Goal: Check status: Check status

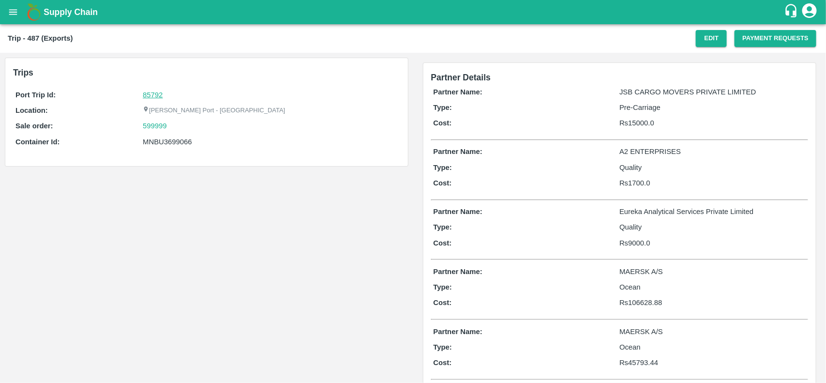
click at [153, 92] on link "85792" at bounding box center [153, 95] width 20 height 8
click at [170, 131] on div "599999" at bounding box center [270, 126] width 255 height 11
copy link
click at [170, 131] on div "599999" at bounding box center [270, 126] width 255 height 11
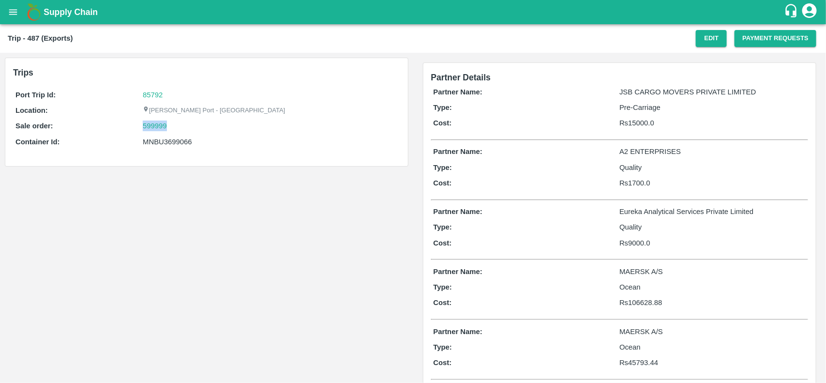
copy link "599999"
click at [170, 131] on div "599999" at bounding box center [270, 126] width 255 height 11
click at [164, 129] on link "599999" at bounding box center [155, 126] width 24 height 11
click at [157, 141] on div "MNBU3699066" at bounding box center [270, 142] width 255 height 11
copy div "MNBU3699066"
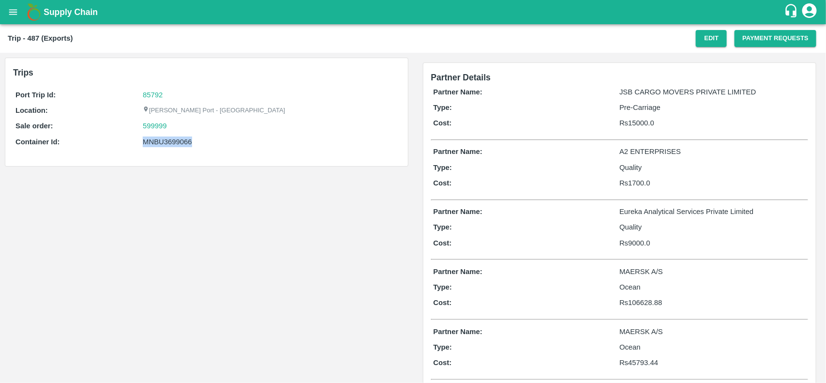
click at [157, 141] on div "MNBU3699066" at bounding box center [270, 142] width 255 height 11
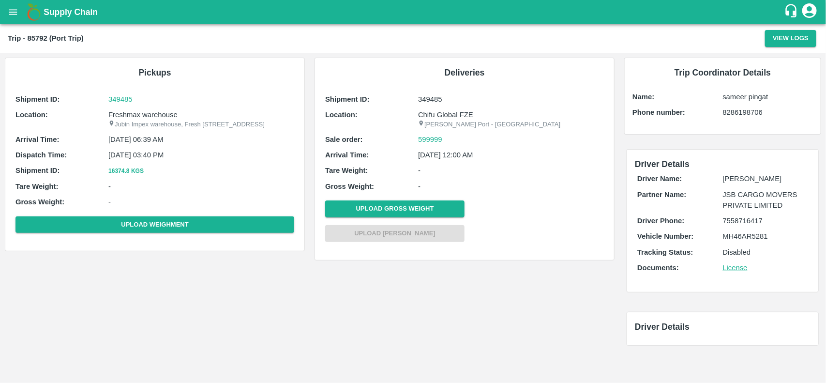
click at [136, 117] on p "Freshmax warehouse" at bounding box center [201, 114] width 186 height 11
copy p "Freshmax"
click at [136, 117] on p "Freshmax warehouse" at bounding box center [201, 114] width 186 height 11
copy p "Freshmax warehouse"
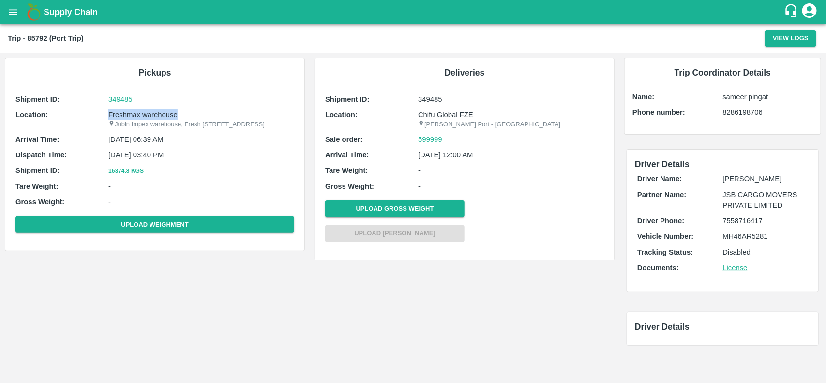
click at [136, 117] on p "Freshmax warehouse" at bounding box center [201, 114] width 186 height 11
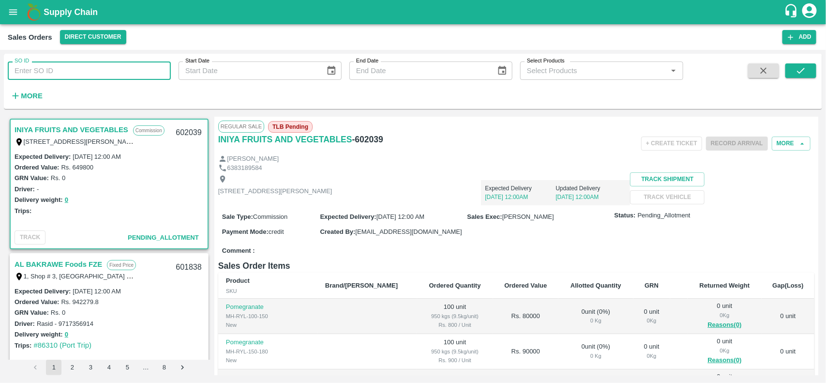
click at [89, 65] on input "SO ID" at bounding box center [89, 70] width 163 height 18
paste input "599999"
click at [89, 65] on input "SO ID" at bounding box center [89, 70] width 163 height 18
type input "599999"
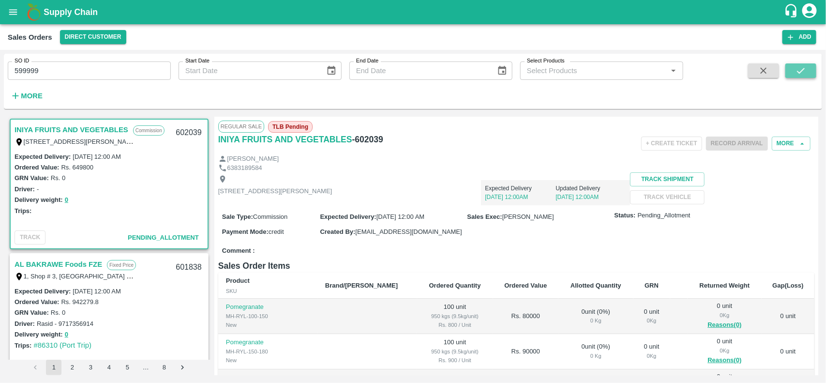
click at [802, 71] on icon "submit" at bounding box center [801, 71] width 8 height 6
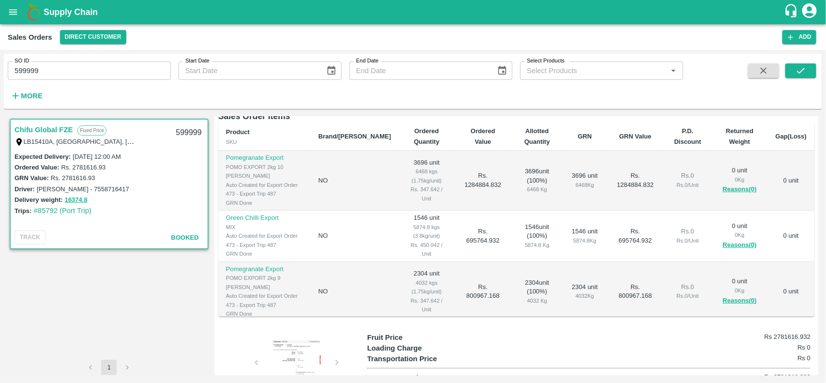
scroll to position [195, 0]
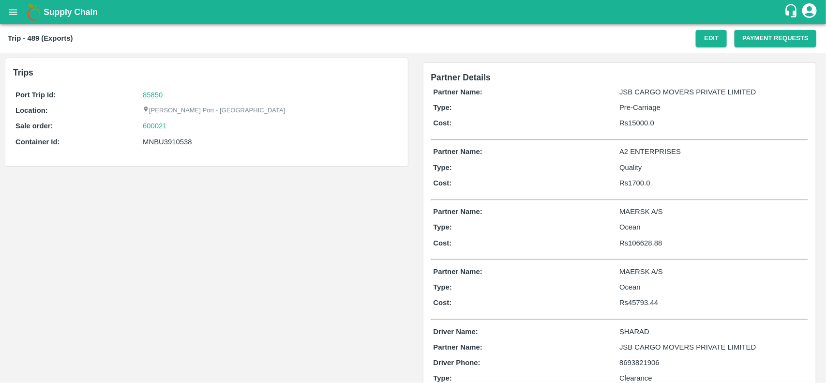
click at [154, 93] on link "85850" at bounding box center [153, 95] width 20 height 8
click at [173, 127] on div "600021" at bounding box center [270, 126] width 255 height 11
copy link "600021"
drag, startPoint x: 173, startPoint y: 127, endPoint x: 143, endPoint y: 127, distance: 29.5
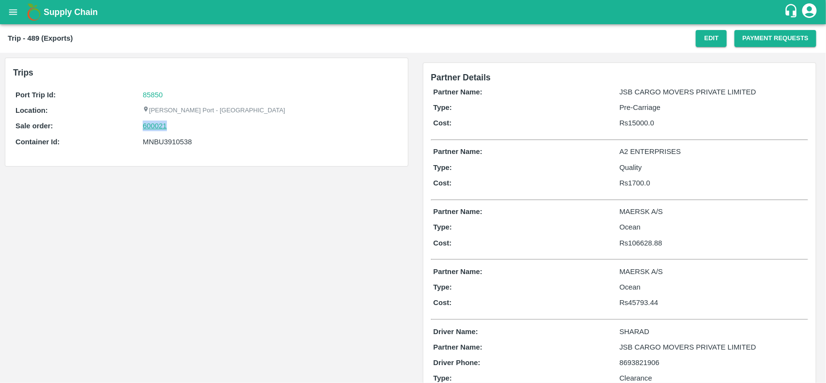
click at [143, 127] on div "600021" at bounding box center [270, 126] width 255 height 11
click at [143, 127] on link "600021" at bounding box center [155, 126] width 24 height 11
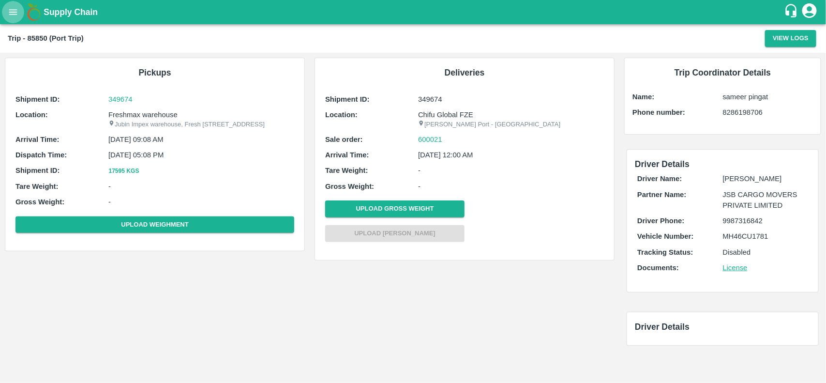
click at [10, 16] on icon "open drawer" at bounding box center [13, 12] width 11 height 11
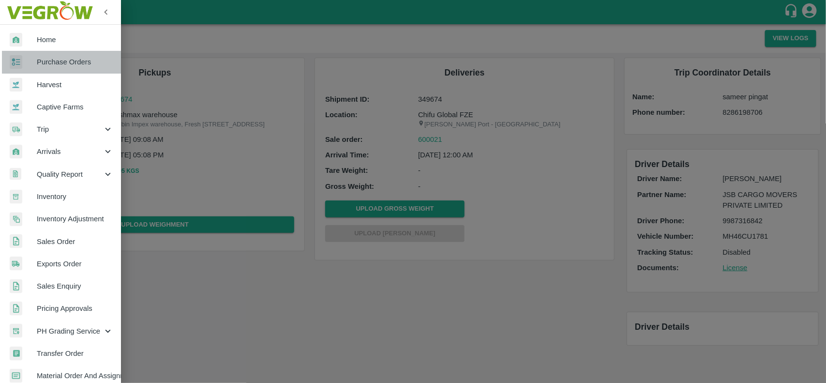
click at [69, 67] on span "Purchase Orders" at bounding box center [75, 62] width 76 height 11
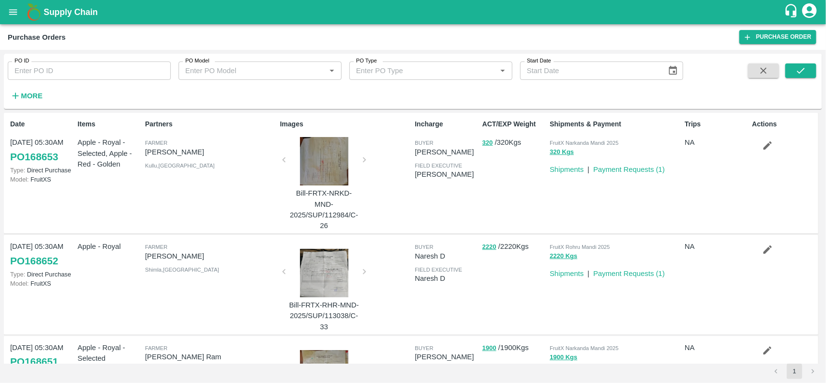
click at [107, 71] on input "PO ID" at bounding box center [89, 70] width 163 height 18
paste input "166671"
type input "166671"
click at [798, 70] on icon "submit" at bounding box center [801, 70] width 11 height 11
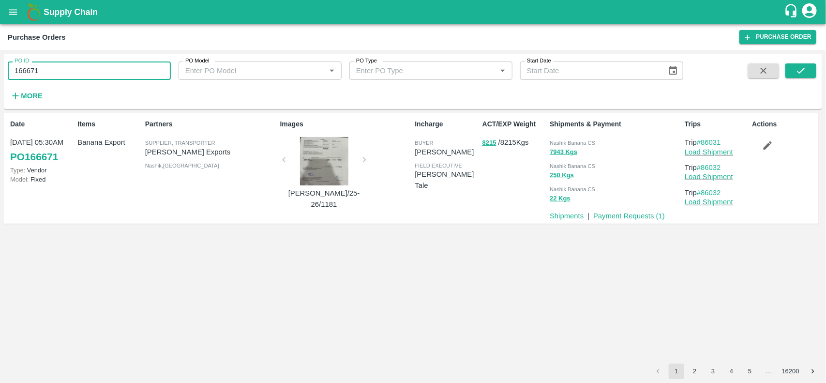
click at [85, 76] on input "166671" at bounding box center [89, 70] width 163 height 18
paste input "text"
click at [85, 76] on input "166665" at bounding box center [89, 70] width 163 height 18
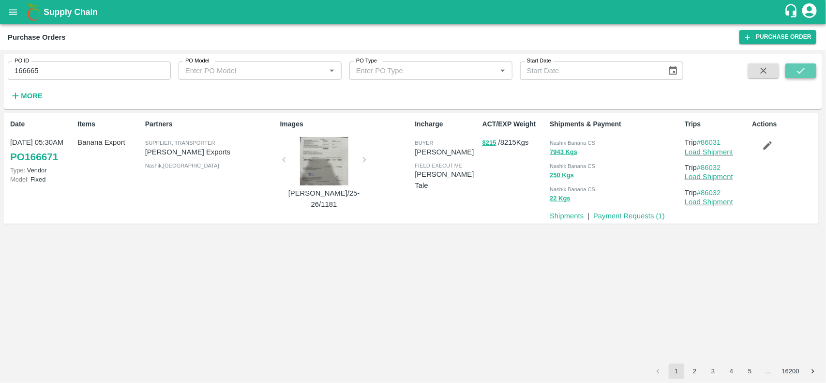
click at [807, 71] on icon "submit" at bounding box center [801, 70] width 11 height 11
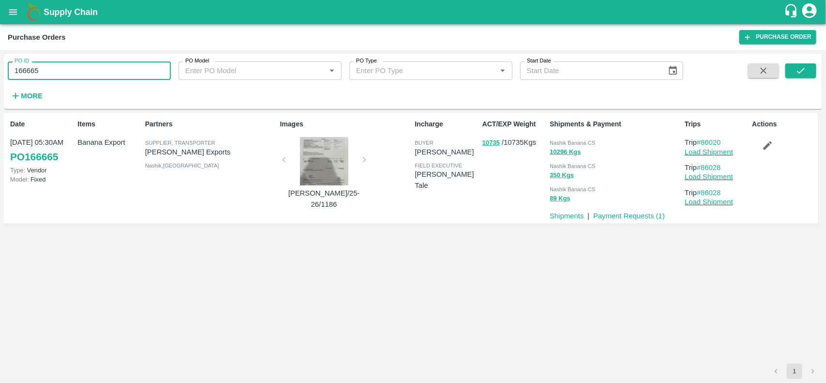
click at [112, 78] on input "166665" at bounding box center [89, 70] width 163 height 18
paste input "text"
click at [112, 78] on input "166654" at bounding box center [89, 70] width 163 height 18
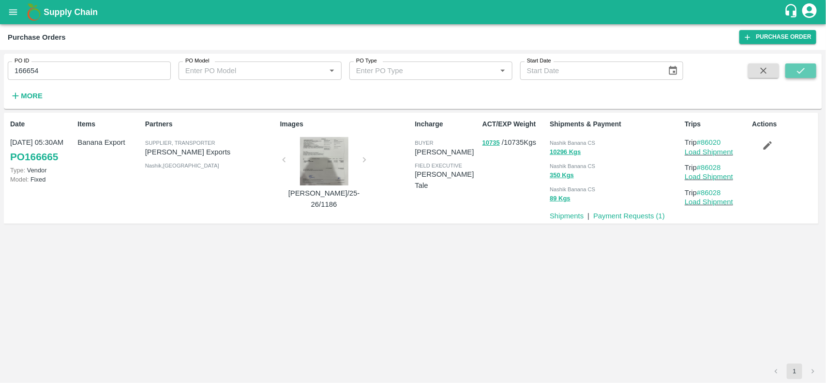
click at [804, 68] on icon "submit" at bounding box center [801, 70] width 11 height 11
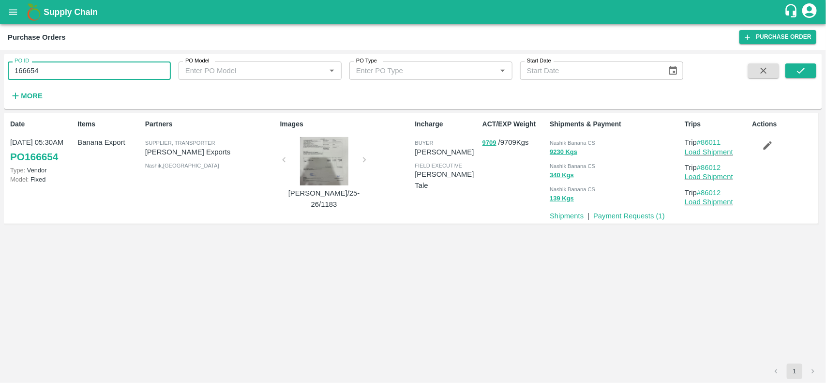
click at [81, 71] on input "166654" at bounding box center [89, 70] width 163 height 18
paste input "text"
click at [81, 71] on input "166632" at bounding box center [89, 70] width 163 height 18
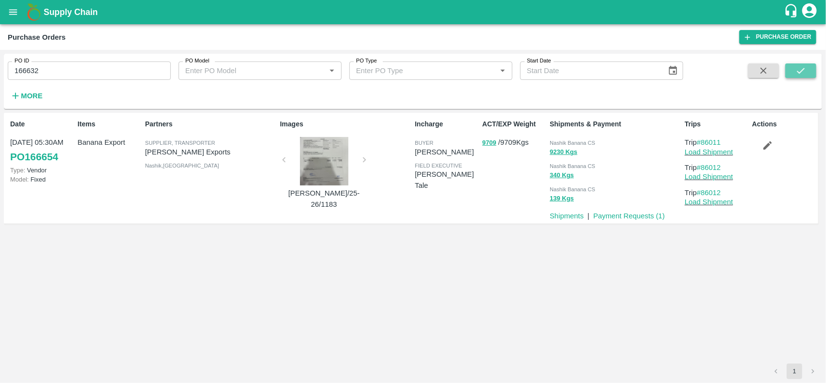
click at [803, 75] on icon "submit" at bounding box center [801, 70] width 11 height 11
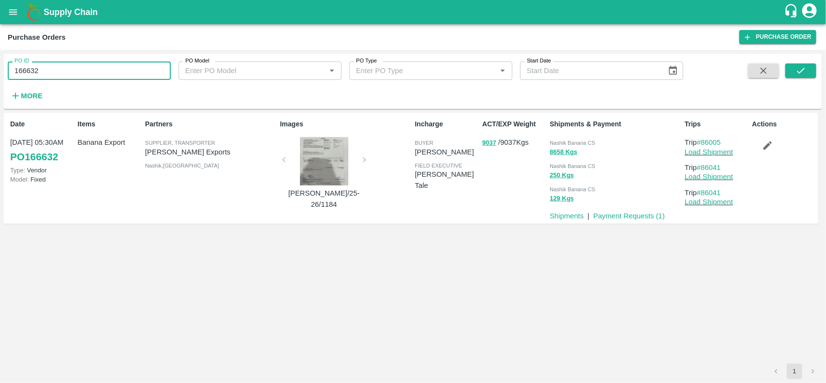
click at [85, 67] on input "166632" at bounding box center [89, 70] width 163 height 18
paste input "text"
click at [85, 67] on input "166664" at bounding box center [89, 70] width 163 height 18
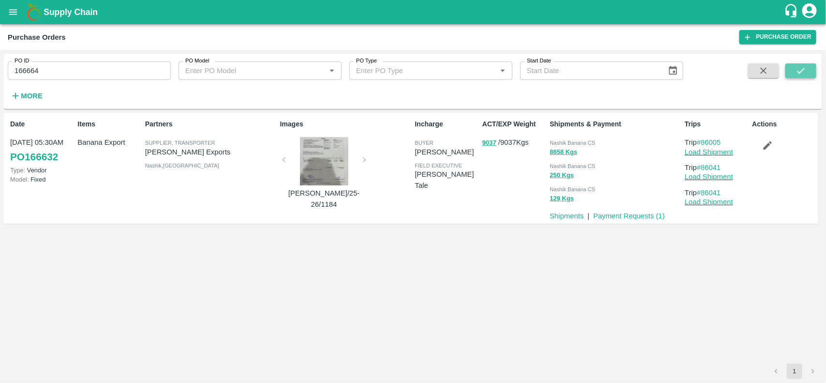
click at [802, 71] on icon "submit" at bounding box center [801, 71] width 8 height 6
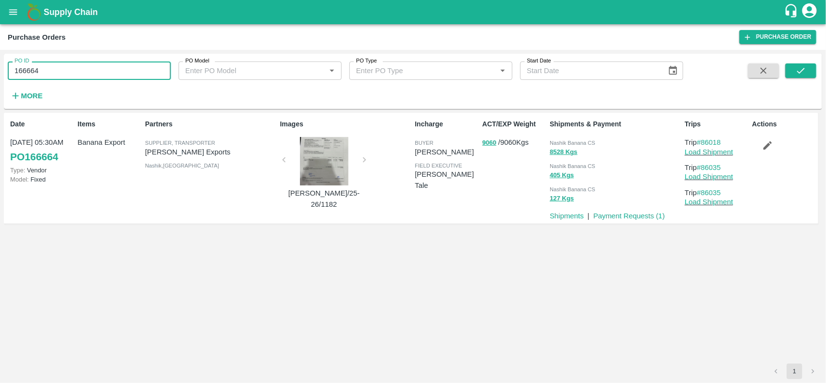
click at [84, 69] on input "166664" at bounding box center [89, 70] width 163 height 18
paste input "text"
click at [84, 69] on input "166669" at bounding box center [89, 70] width 163 height 18
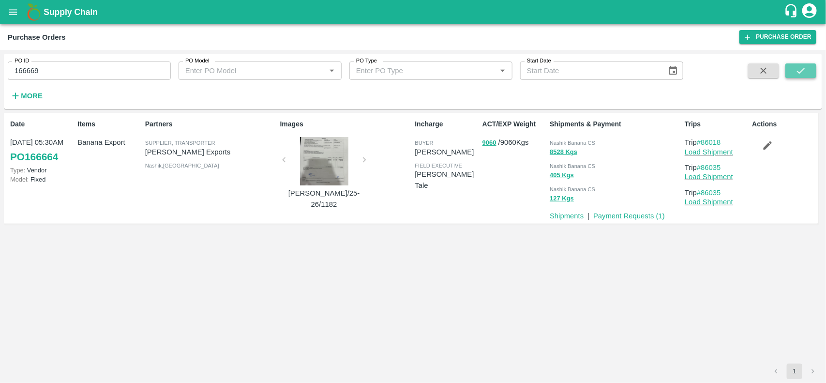
click at [809, 74] on button "submit" at bounding box center [801, 70] width 31 height 15
click at [114, 75] on input "166669" at bounding box center [89, 70] width 163 height 18
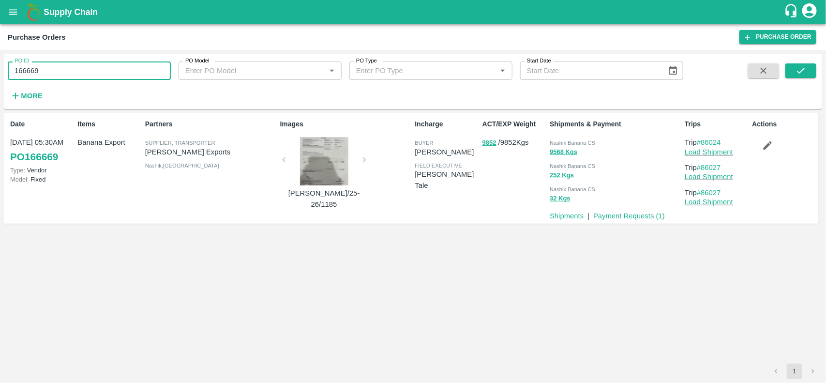
paste input "text"
click at [114, 75] on input "166452" at bounding box center [89, 70] width 163 height 18
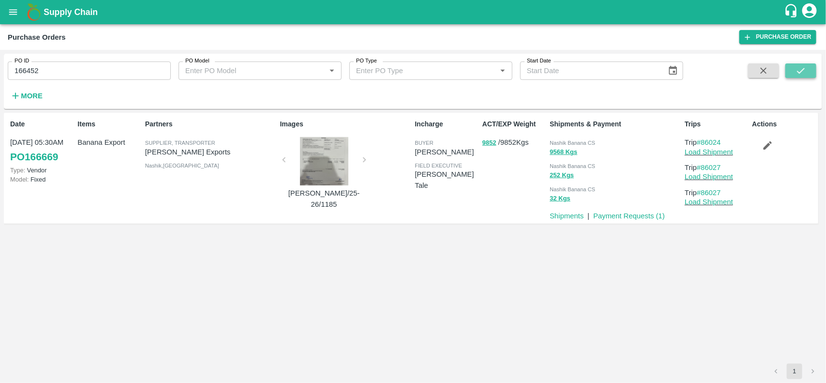
click at [807, 75] on button "submit" at bounding box center [801, 70] width 31 height 15
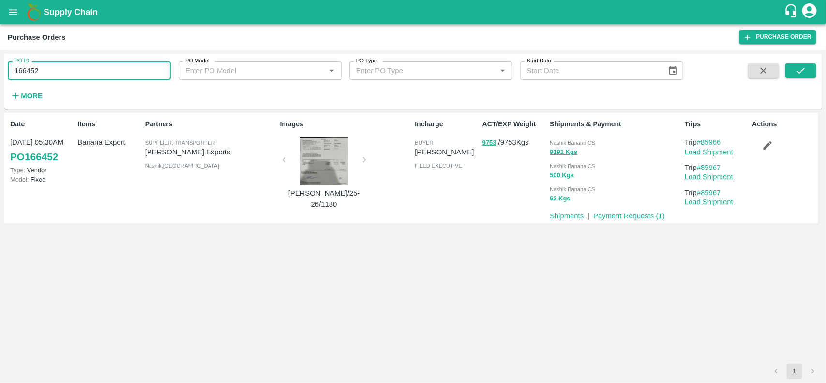
click at [95, 78] on input "166452" at bounding box center [89, 70] width 163 height 18
paste input "text"
click at [95, 78] on input "166452" at bounding box center [89, 70] width 163 height 18
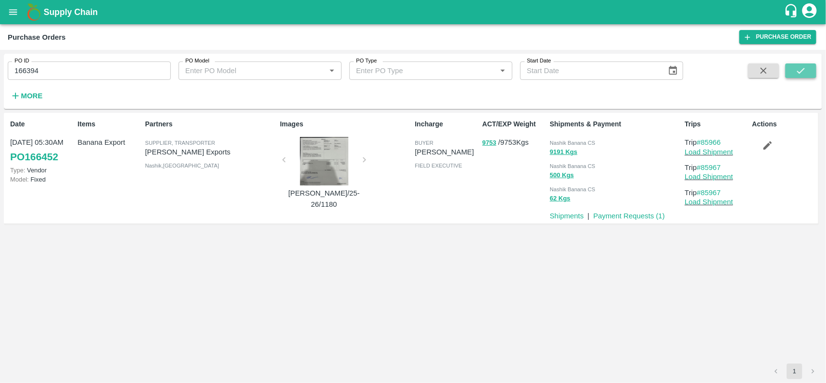
click at [806, 72] on icon "submit" at bounding box center [801, 70] width 11 height 11
click at [96, 64] on input "166394" at bounding box center [89, 70] width 163 height 18
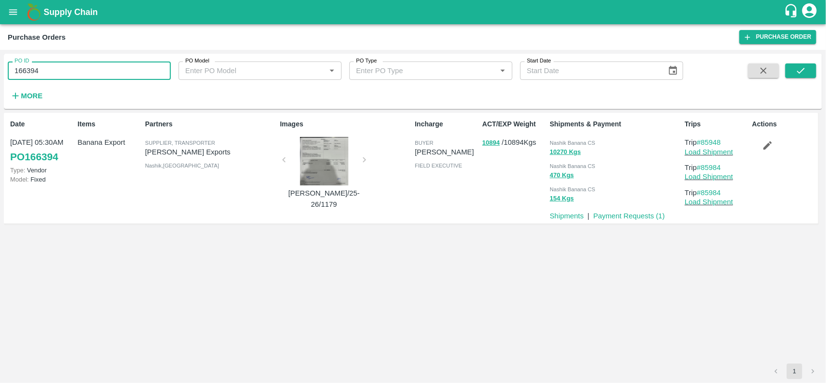
click at [96, 64] on input "166394" at bounding box center [89, 70] width 163 height 18
paste input "text"
click at [96, 64] on input "166396" at bounding box center [89, 70] width 163 height 18
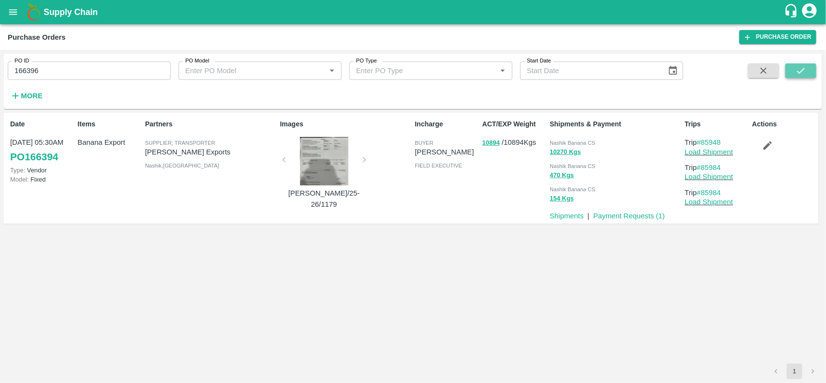
click at [804, 69] on icon "submit" at bounding box center [801, 70] width 11 height 11
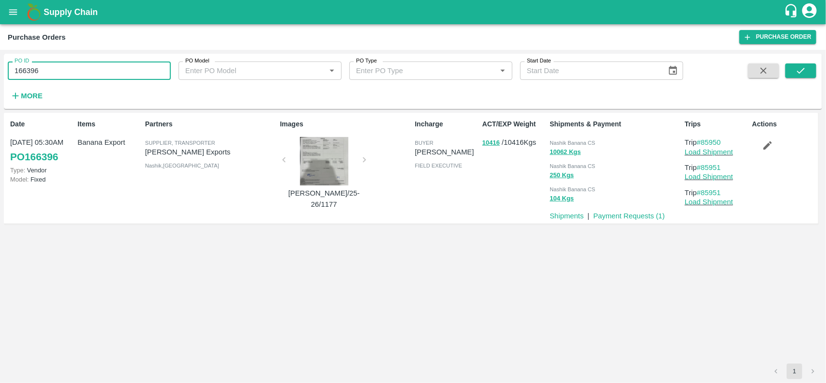
click at [118, 80] on input "166396" at bounding box center [89, 70] width 163 height 18
paste input "text"
click at [118, 80] on input "166239" at bounding box center [89, 70] width 163 height 18
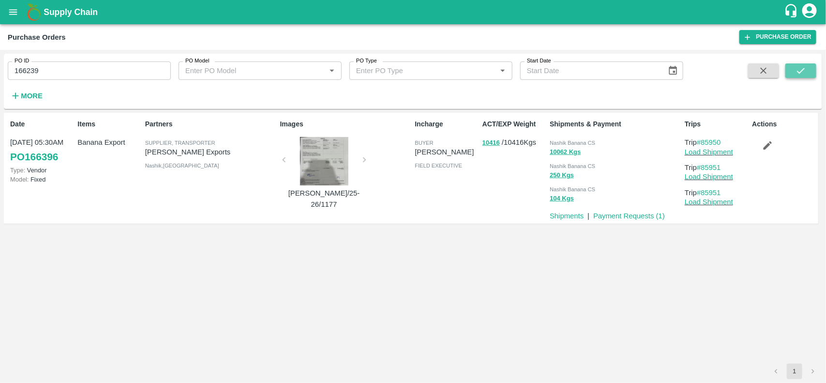
click at [801, 66] on icon "submit" at bounding box center [801, 70] width 11 height 11
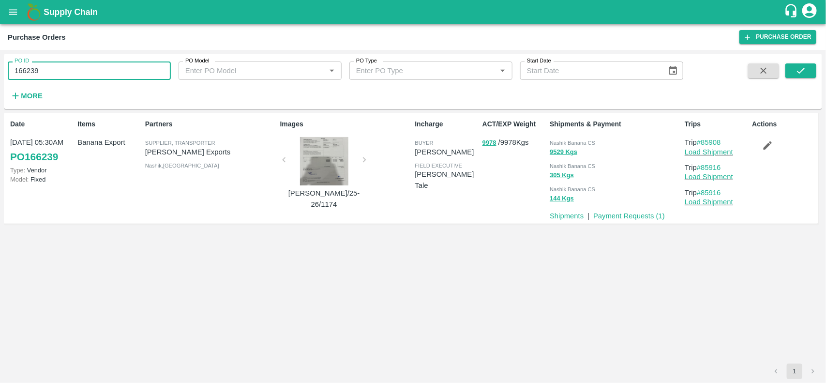
click at [81, 76] on input "166239" at bounding box center [89, 70] width 163 height 18
paste input "text"
click at [81, 76] on input "166227" at bounding box center [89, 70] width 163 height 18
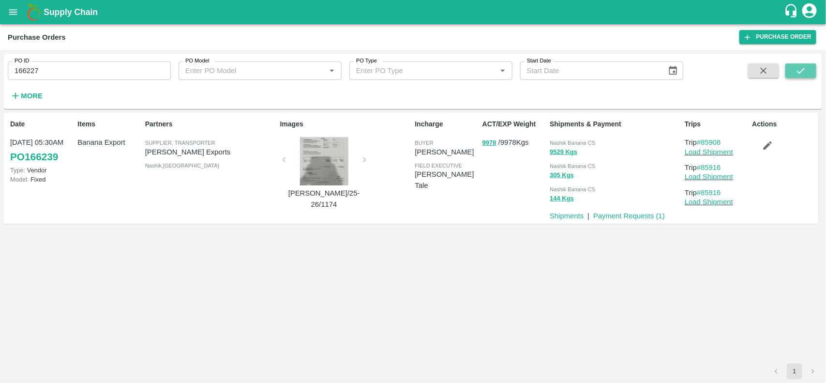
click at [803, 71] on icon "submit" at bounding box center [801, 71] width 8 height 6
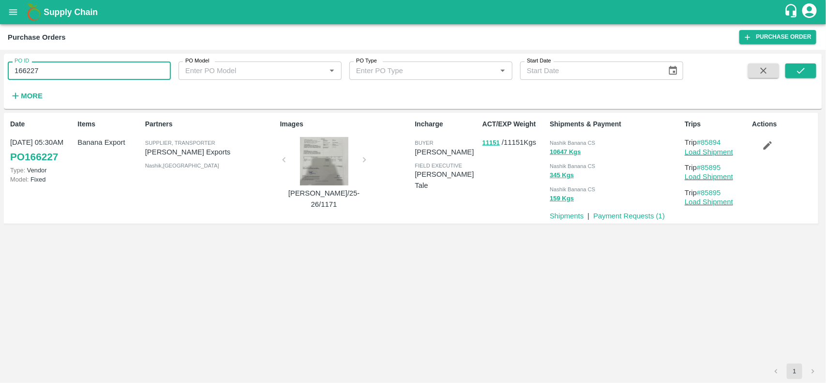
click at [76, 75] on input "166227" at bounding box center [89, 70] width 163 height 18
click at [805, 74] on icon "submit" at bounding box center [801, 70] width 11 height 11
click at [95, 68] on input "166227" at bounding box center [89, 70] width 163 height 18
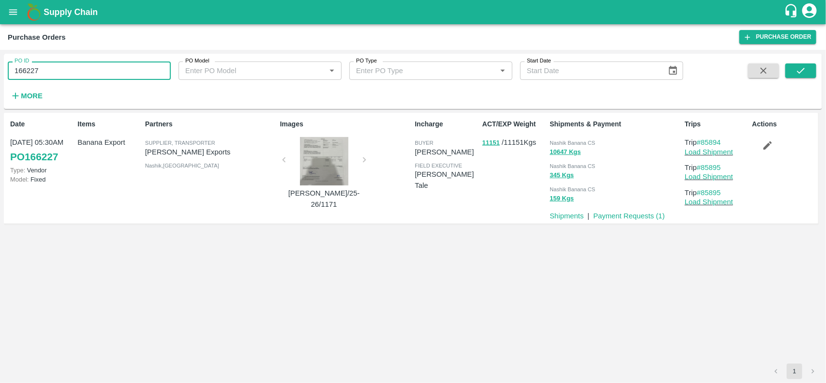
paste input "text"
click at [95, 68] on input "166225" at bounding box center [89, 70] width 163 height 18
click at [805, 70] on icon "submit" at bounding box center [801, 70] width 11 height 11
drag, startPoint x: 62, startPoint y: 80, endPoint x: 60, endPoint y: 75, distance: 5.8
click at [60, 75] on div "PO ID 166225 PO ID PO Model PO Model   * PO Type PO Type   * Start Date Start D…" at bounding box center [342, 79] width 684 height 50
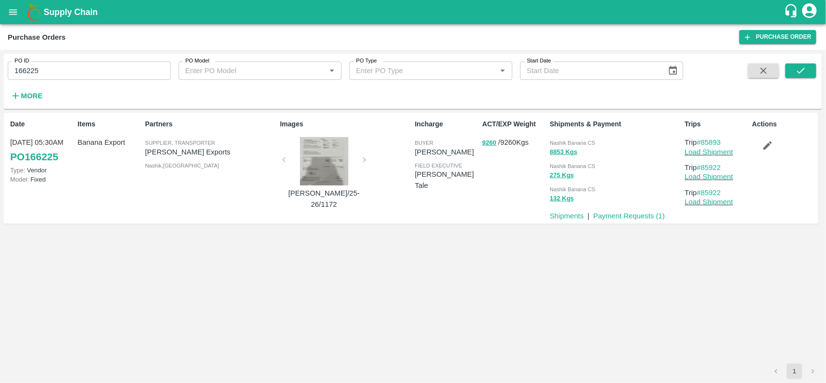
click at [60, 75] on input "166225" at bounding box center [89, 70] width 163 height 18
paste input "text"
click at [60, 75] on input "165923" at bounding box center [89, 70] width 163 height 18
click at [799, 76] on icon "submit" at bounding box center [801, 70] width 11 height 11
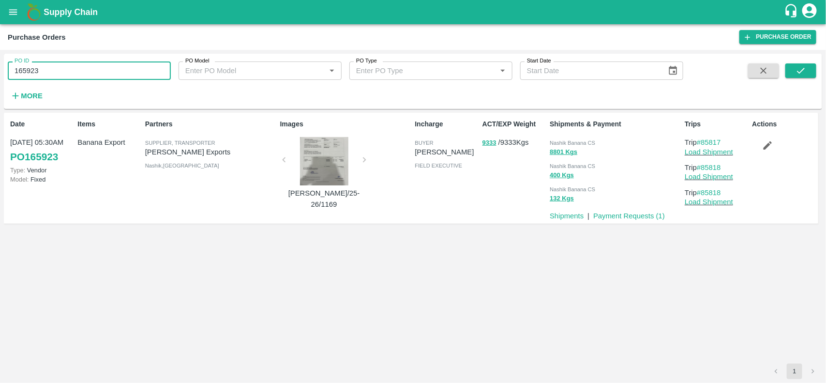
click at [86, 74] on input "165923" at bounding box center [89, 70] width 163 height 18
paste input "text"
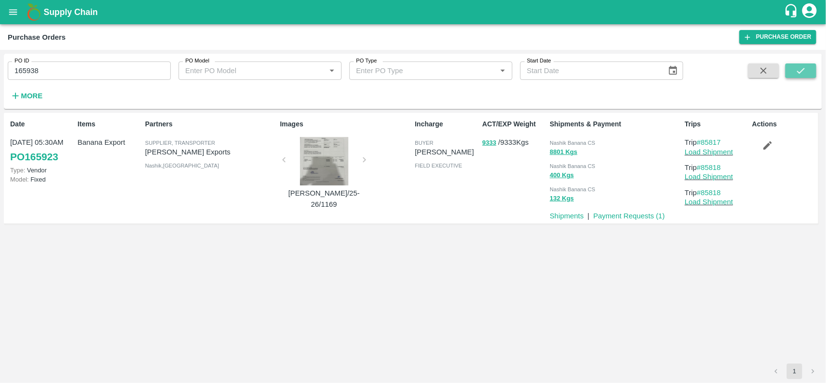
click at [795, 68] on button "submit" at bounding box center [801, 70] width 31 height 15
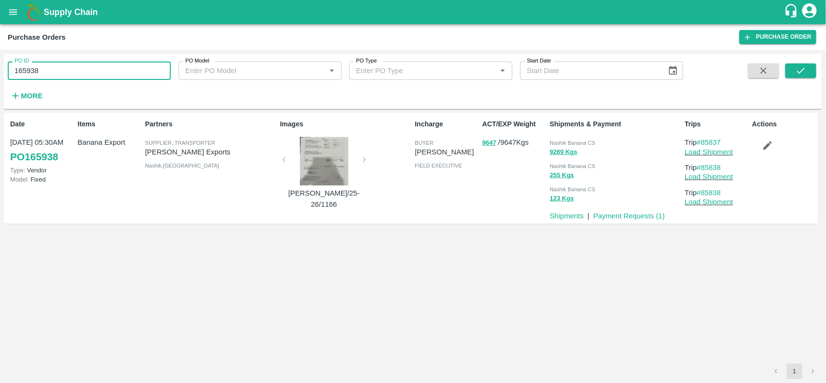
click at [90, 72] on input "165938" at bounding box center [89, 70] width 163 height 18
paste input "text"
click at [90, 72] on input "165899" at bounding box center [89, 70] width 163 height 18
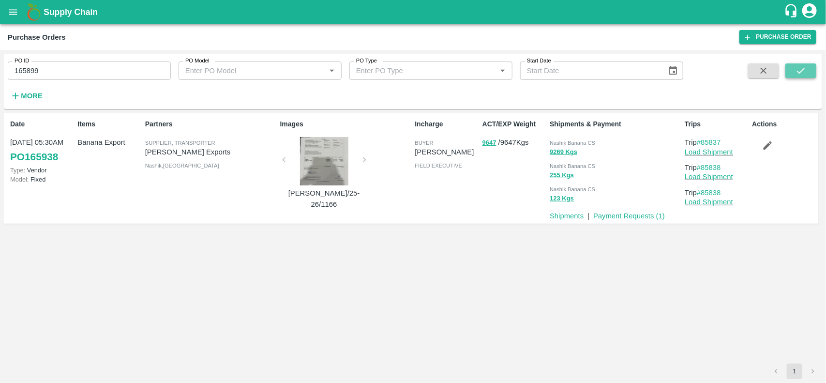
click at [792, 66] on button "submit" at bounding box center [801, 70] width 31 height 15
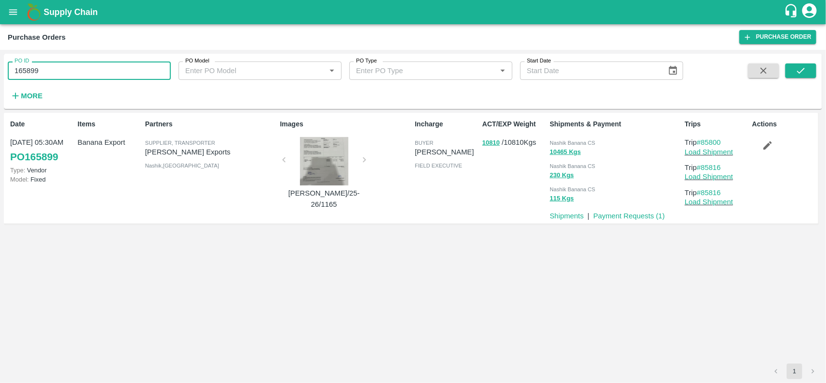
click at [77, 64] on input "165899" at bounding box center [89, 70] width 163 height 18
paste input "text"
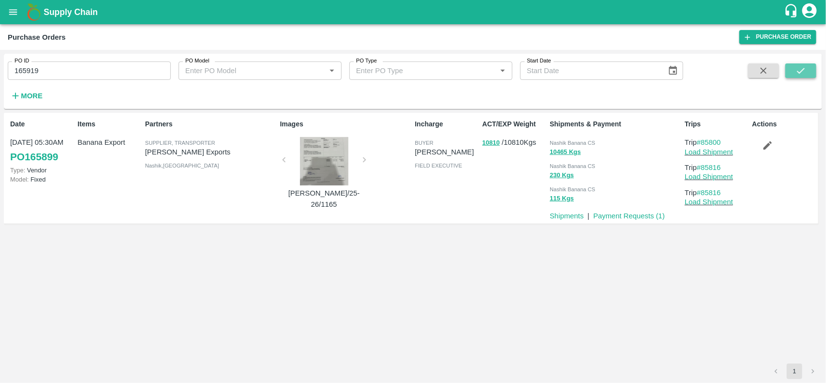
click at [805, 76] on button "submit" at bounding box center [801, 70] width 31 height 15
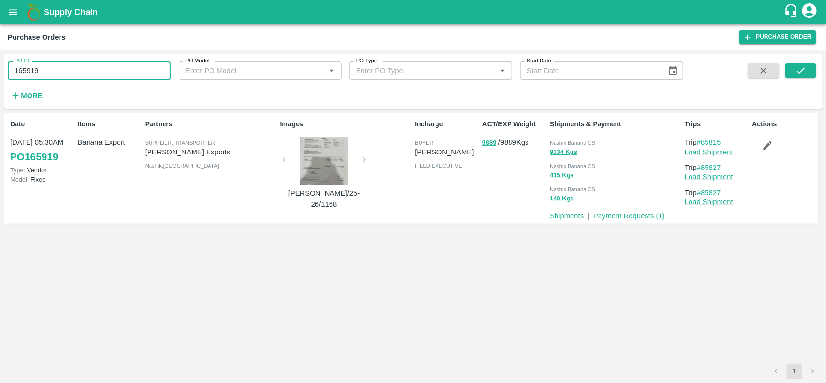
click at [93, 62] on input "165919" at bounding box center [89, 70] width 163 height 18
paste input "text"
click at [93, 62] on input "165693" at bounding box center [89, 70] width 163 height 18
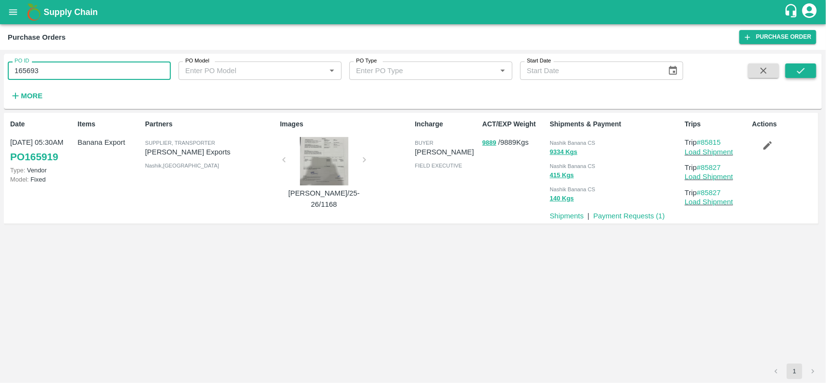
click at [807, 71] on button "submit" at bounding box center [801, 70] width 31 height 15
click at [98, 68] on input "165693" at bounding box center [89, 70] width 163 height 18
paste input "text"
click at [98, 68] on input "165699" at bounding box center [89, 70] width 163 height 18
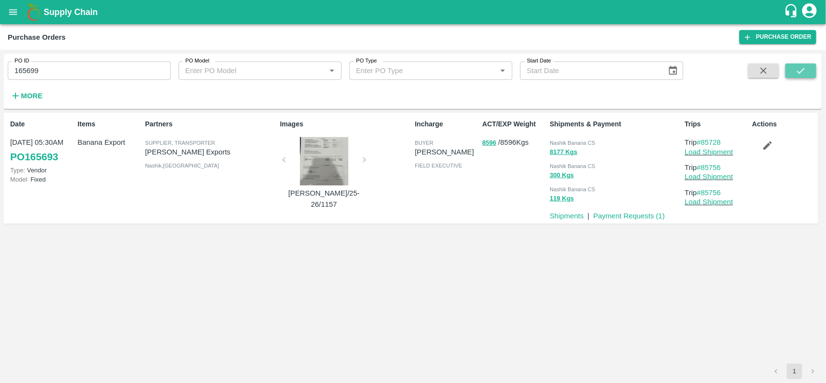
click at [802, 67] on icon "submit" at bounding box center [801, 70] width 11 height 11
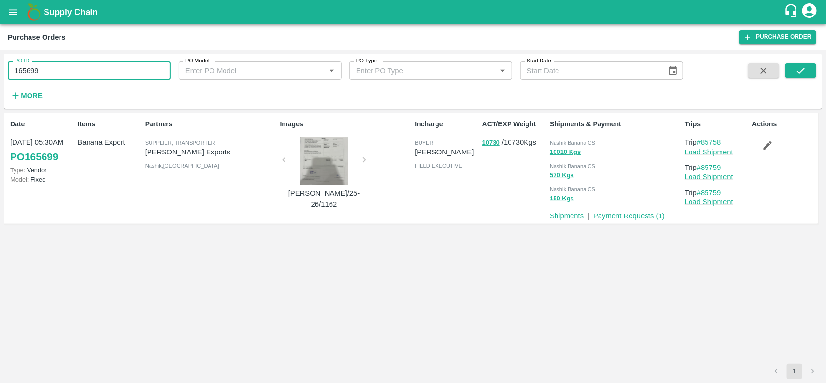
click at [105, 78] on input "165699" at bounding box center [89, 70] width 163 height 18
paste input "text"
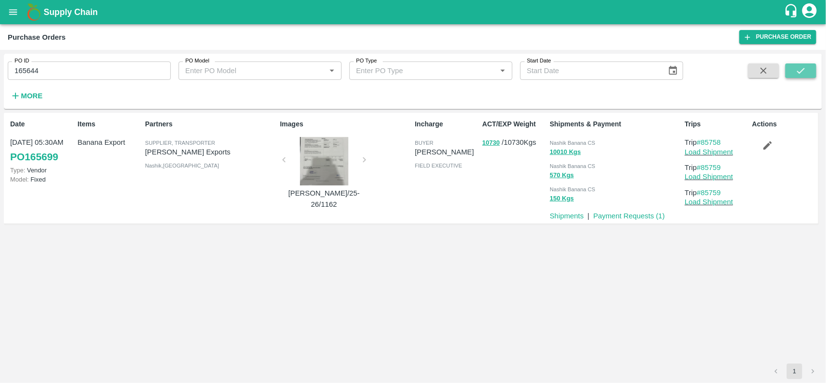
click at [805, 74] on icon "submit" at bounding box center [801, 70] width 11 height 11
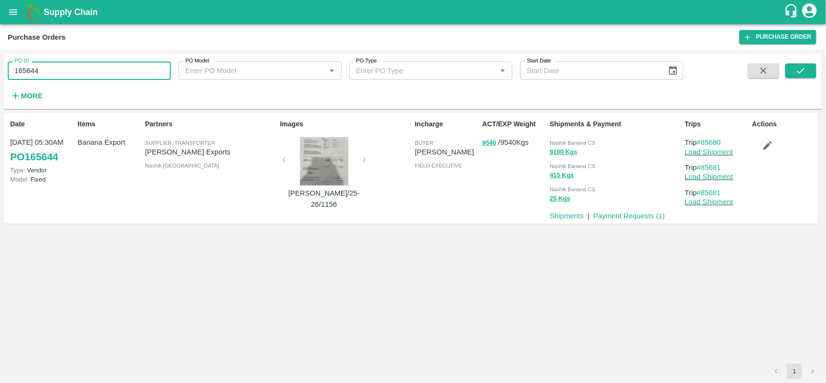
click at [75, 66] on input "165644" at bounding box center [89, 70] width 163 height 18
paste input "text"
click at [75, 66] on input "165648" at bounding box center [89, 70] width 163 height 18
click at [799, 68] on icon "submit" at bounding box center [801, 70] width 11 height 11
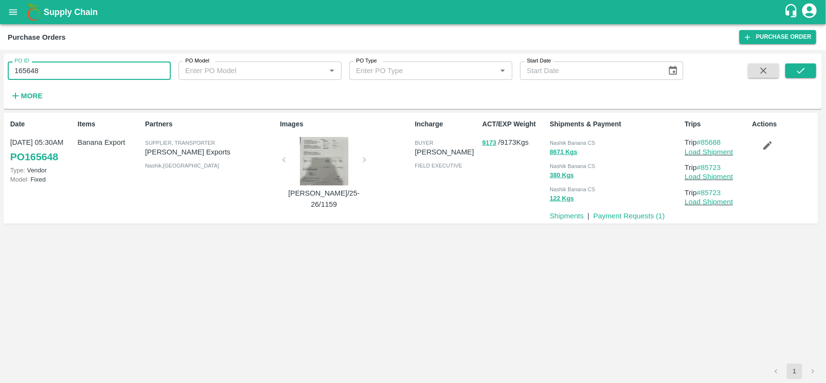
click at [76, 75] on input "165648" at bounding box center [89, 70] width 163 height 18
paste input "text"
click at [76, 75] on input "165691" at bounding box center [89, 70] width 163 height 18
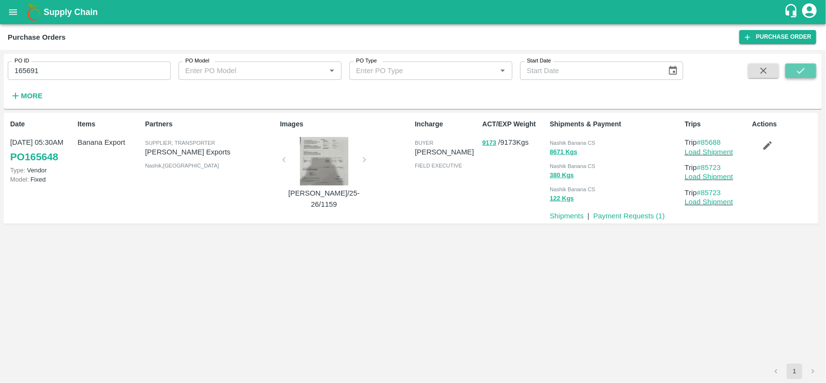
click at [805, 67] on icon "submit" at bounding box center [801, 70] width 11 height 11
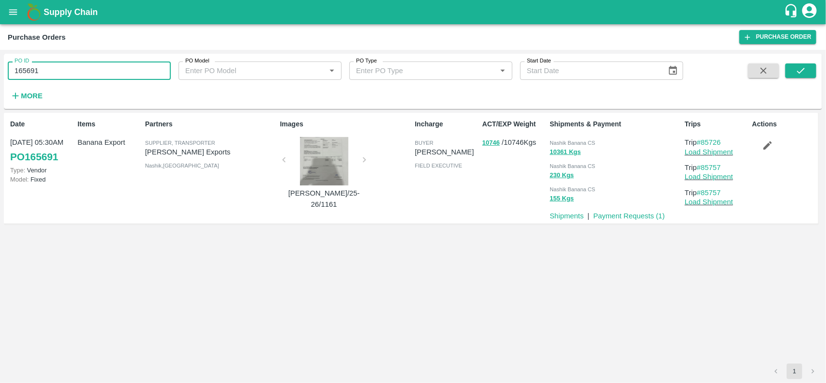
click at [53, 79] on input "165691" at bounding box center [89, 70] width 163 height 18
paste input "text"
click at [53, 79] on input "165684" at bounding box center [89, 70] width 163 height 18
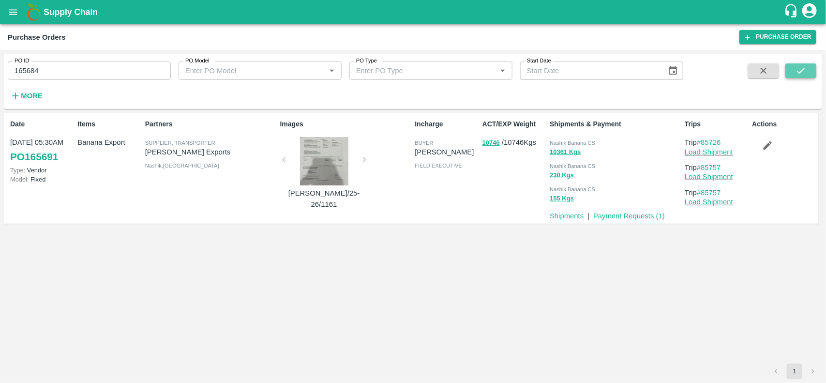
click at [804, 69] on icon "submit" at bounding box center [801, 71] width 8 height 6
drag, startPoint x: 83, startPoint y: 56, endPoint x: 63, endPoint y: 71, distance: 24.9
click at [63, 71] on div "PO ID 165684 PO ID" at bounding box center [85, 67] width 171 height 26
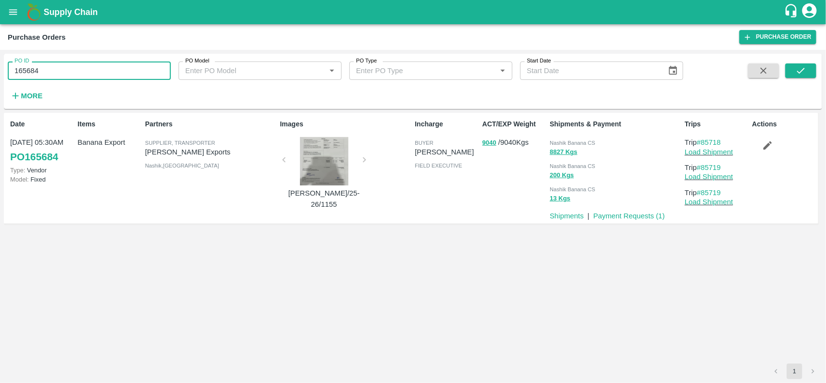
click at [63, 71] on input "165684" at bounding box center [89, 70] width 163 height 18
paste input "text"
click at [63, 71] on input "164962" at bounding box center [89, 70] width 163 height 18
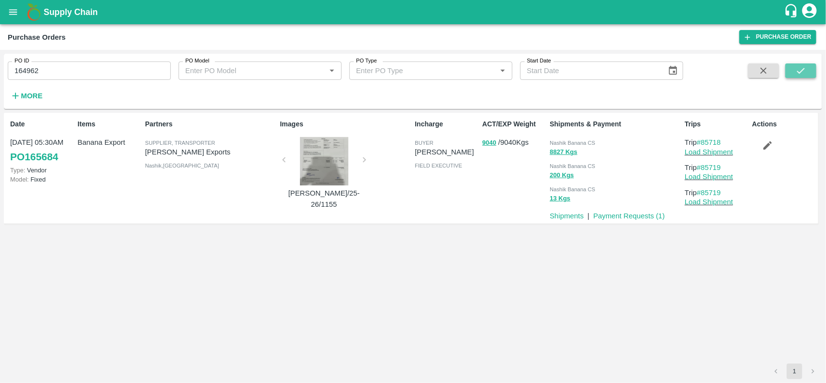
click at [807, 71] on icon "submit" at bounding box center [801, 70] width 11 height 11
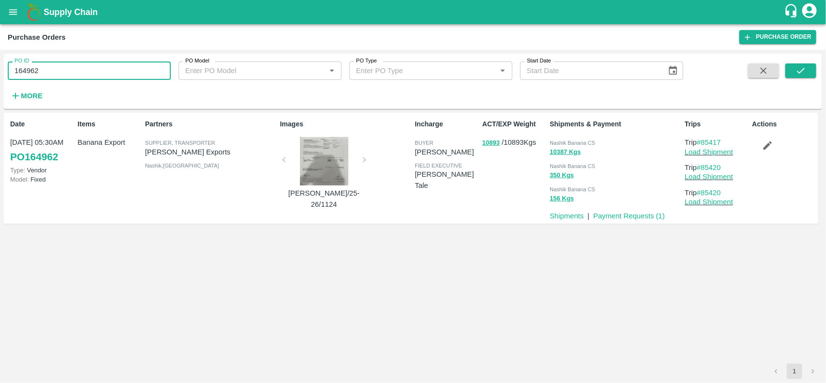
click at [109, 67] on input "164962" at bounding box center [89, 70] width 163 height 18
paste input "text"
click at [109, 67] on input "163058" at bounding box center [89, 70] width 163 height 18
type input "163058"
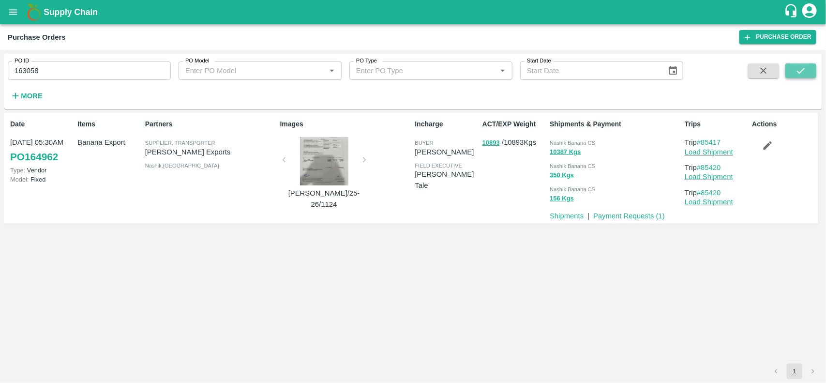
click at [792, 69] on button "submit" at bounding box center [801, 70] width 31 height 15
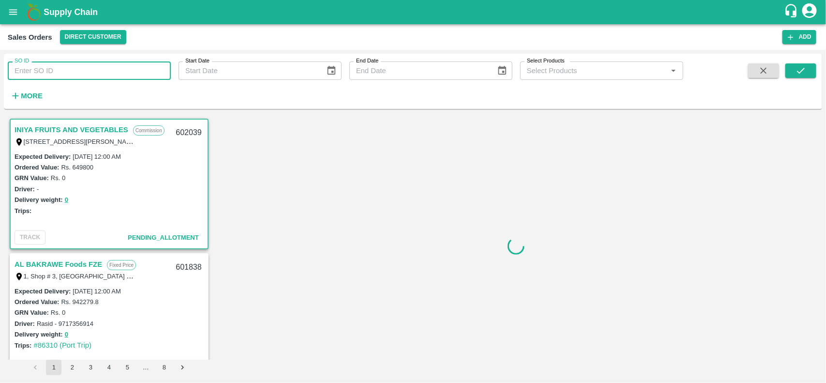
click at [112, 70] on input "SO ID" at bounding box center [89, 70] width 163 height 18
paste input "600021"
click at [112, 70] on input "600021" at bounding box center [89, 70] width 163 height 18
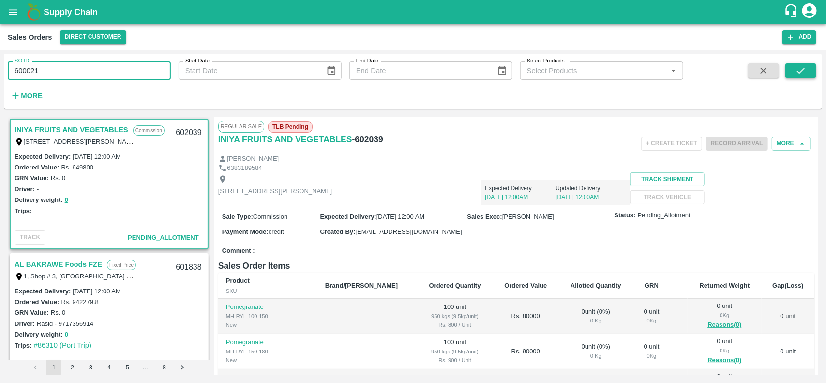
type input "600021"
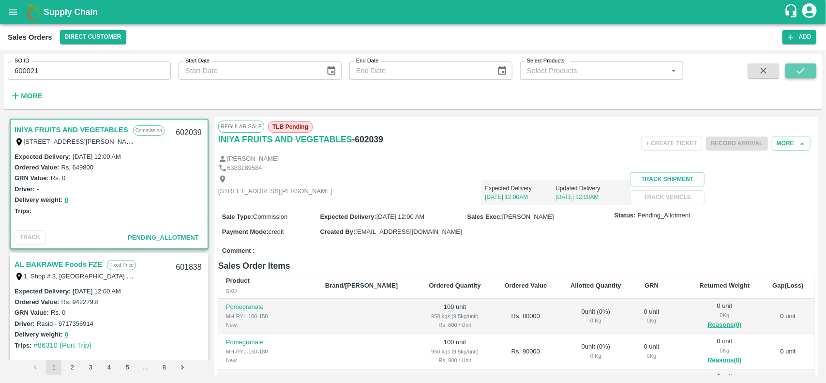
click at [802, 71] on icon "submit" at bounding box center [801, 71] width 8 height 6
